Goal: Information Seeking & Learning: Learn about a topic

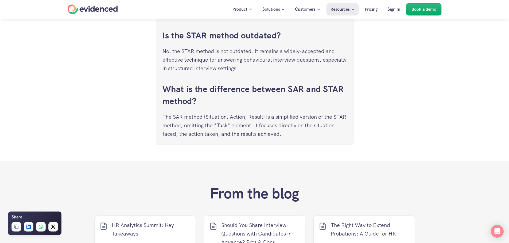
scroll to position [3018, 0]
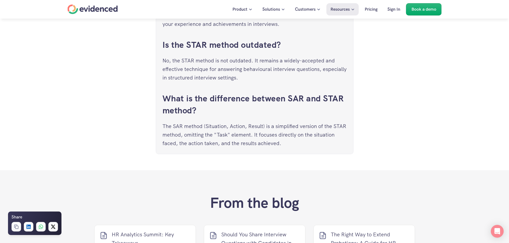
click at [109, 11] on div "Home" at bounding box center [93, 10] width 50 height 10
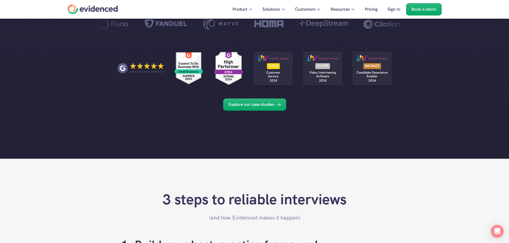
scroll to position [347, 0]
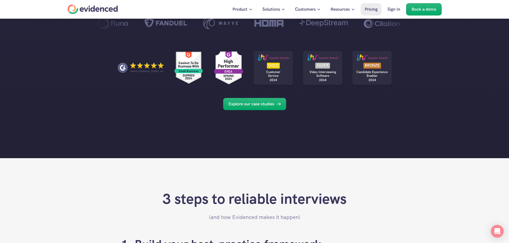
click at [375, 10] on p "Pricing" at bounding box center [371, 9] width 13 height 7
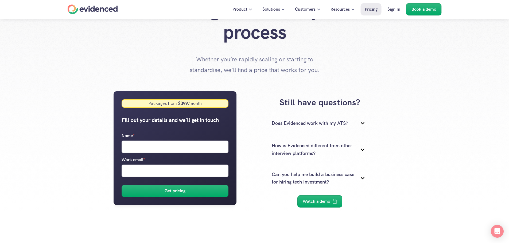
scroll to position [27, 0]
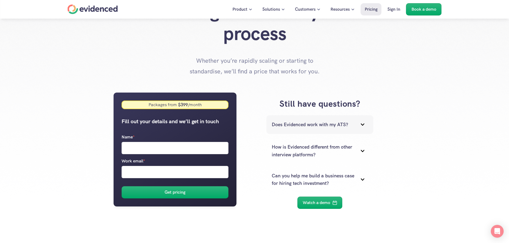
click at [360, 123] on icon at bounding box center [362, 124] width 11 height 11
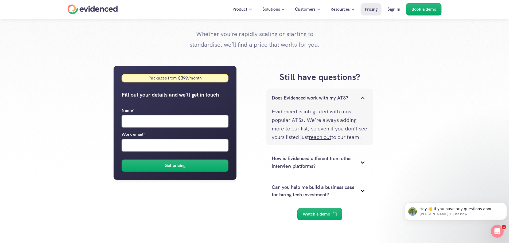
scroll to position [80, 0]
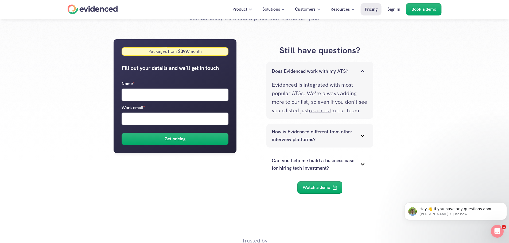
click at [334, 143] on p "How is Evidenced different from other interview platforms?" at bounding box center [313, 135] width 83 height 15
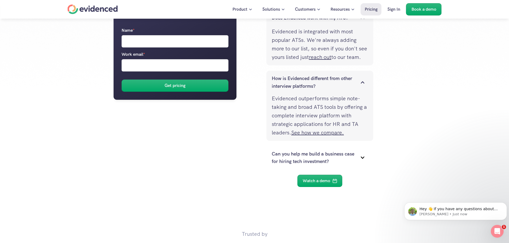
scroll to position [160, 0]
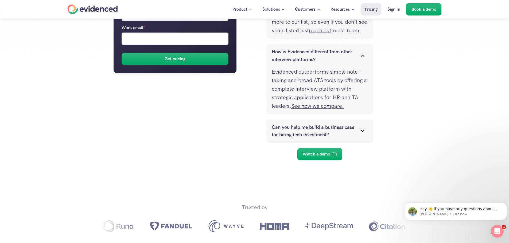
click at [282, 139] on p "Can you help me build a business case for hiring tech investment?" at bounding box center [313, 131] width 83 height 15
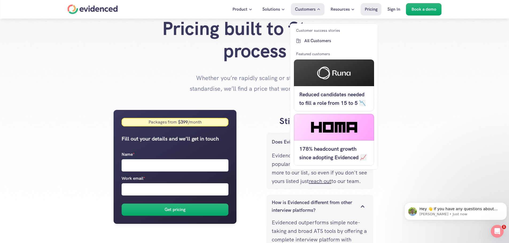
scroll to position [0, 0]
